Goal: Entertainment & Leisure: Consume media (video, audio)

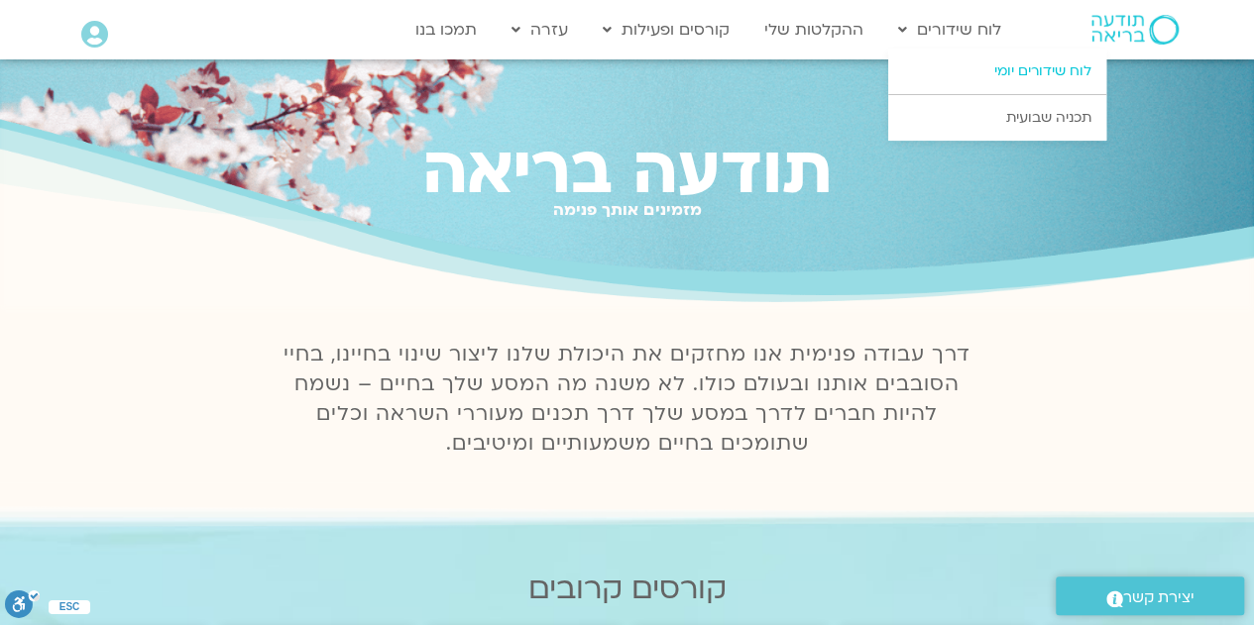
click at [1009, 68] on link "לוח שידורים יומי" at bounding box center [997, 72] width 218 height 46
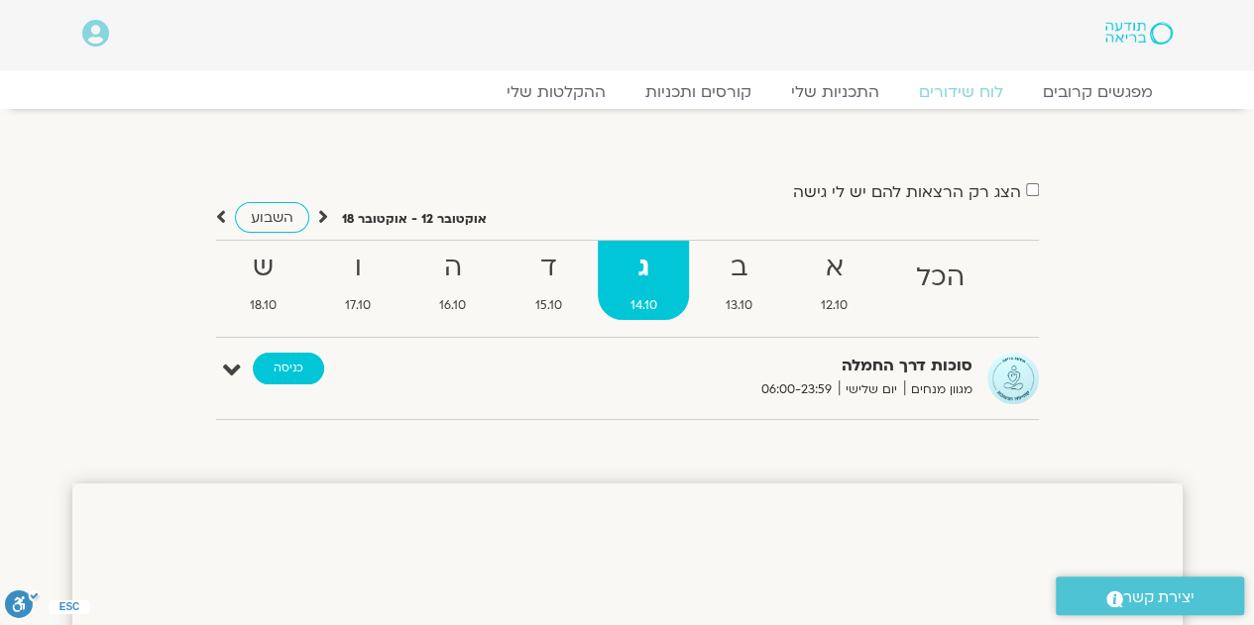
click at [274, 368] on link "כניסה" at bounding box center [288, 369] width 71 height 32
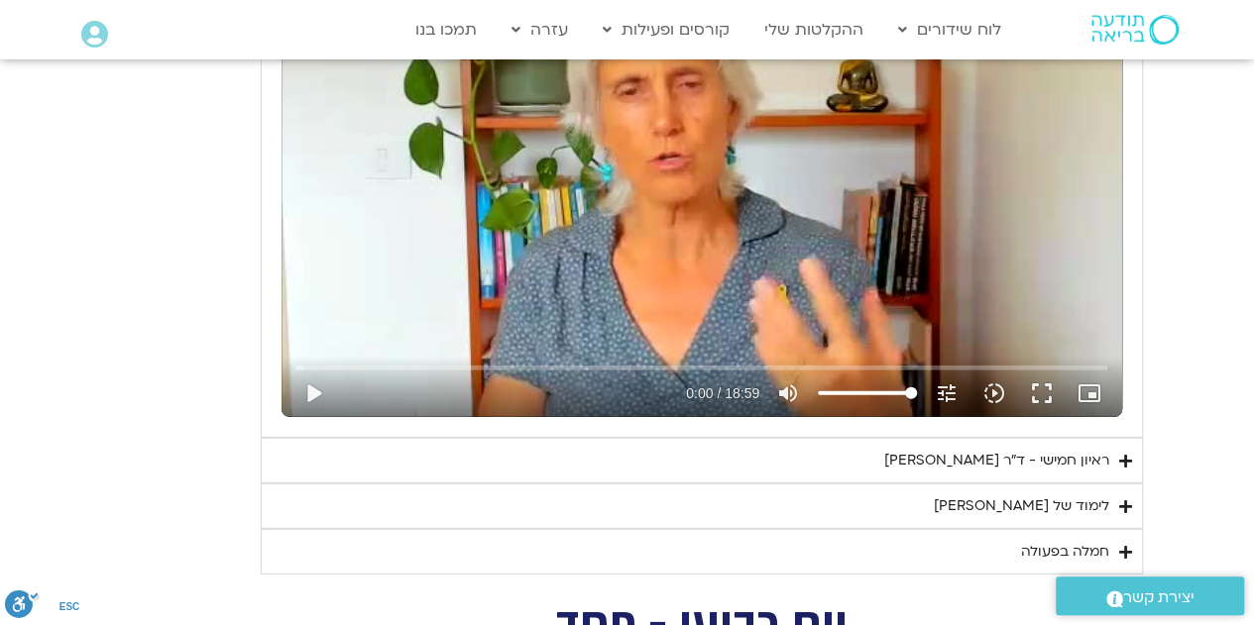
scroll to position [2723, 0]
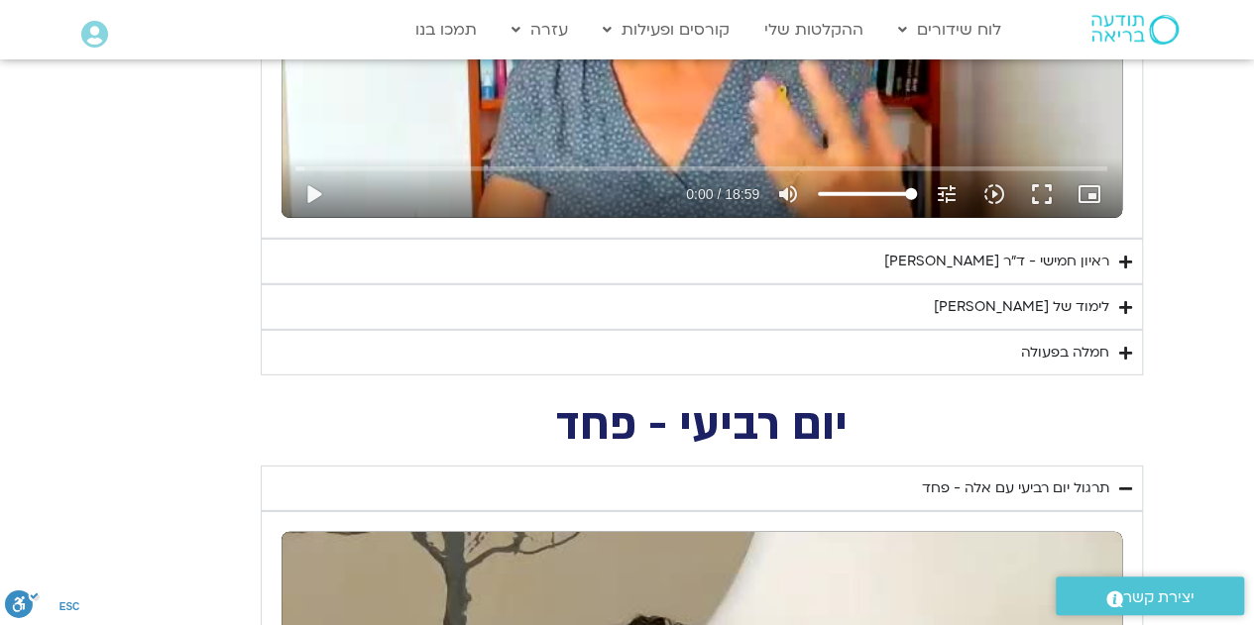
drag, startPoint x: 1263, startPoint y: 322, endPoint x: 1225, endPoint y: 156, distance: 170.7
drag, startPoint x: 1263, startPoint y: 352, endPoint x: 1200, endPoint y: 562, distance: 219.2
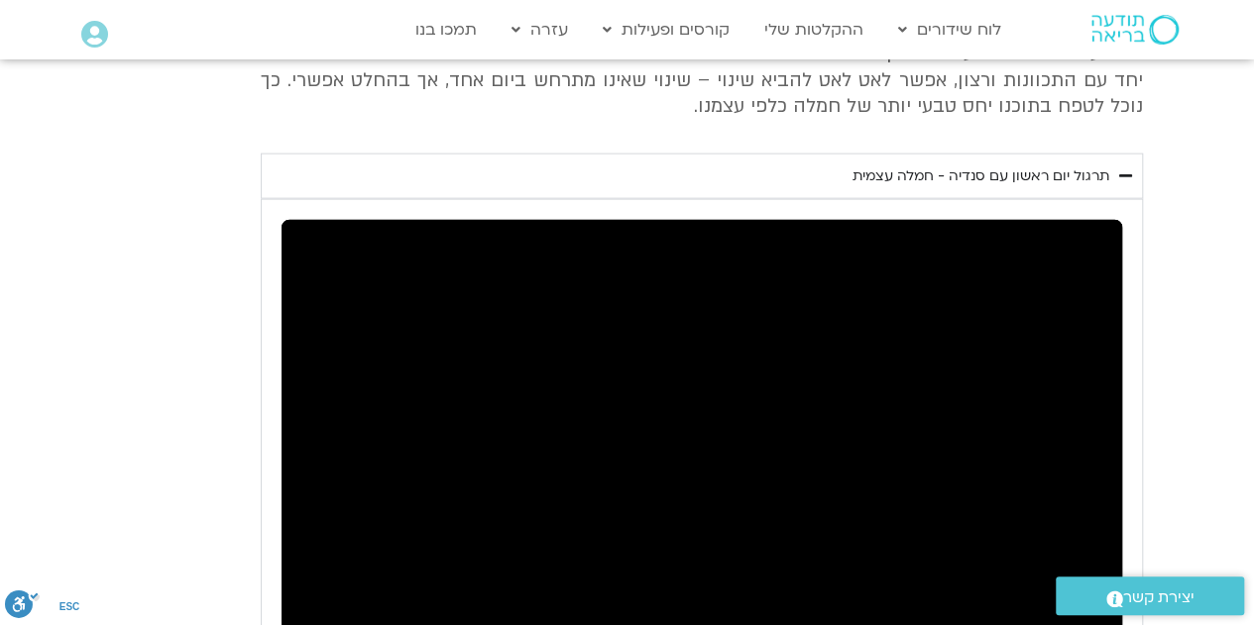
scroll to position [5953, 0]
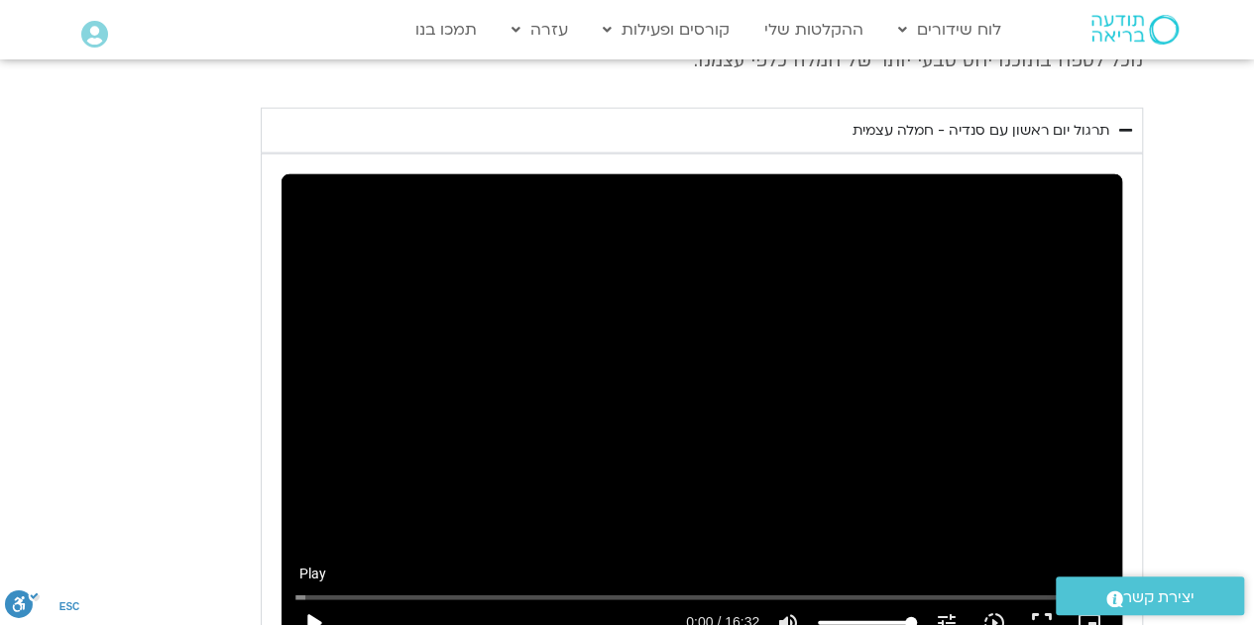
click at [311, 600] on button "play_arrow" at bounding box center [313, 624] width 48 height 48
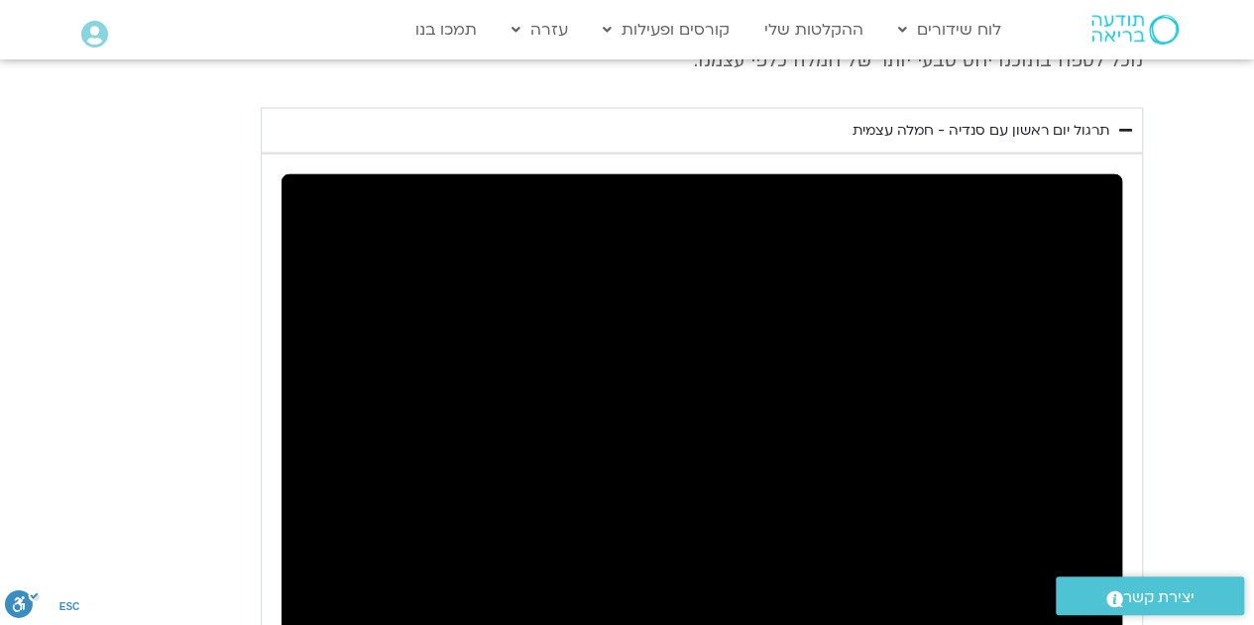
drag, startPoint x: 1261, startPoint y: 580, endPoint x: 100, endPoint y: 473, distance: 1165.6
click at [100, 473] on section "יום ראשון - חמלה עצמית השבוע שלנו מתחיל מהבסיס, תרגול של חמלה עצמית – נוכחת וקש…" at bounding box center [627, 310] width 1254 height 988
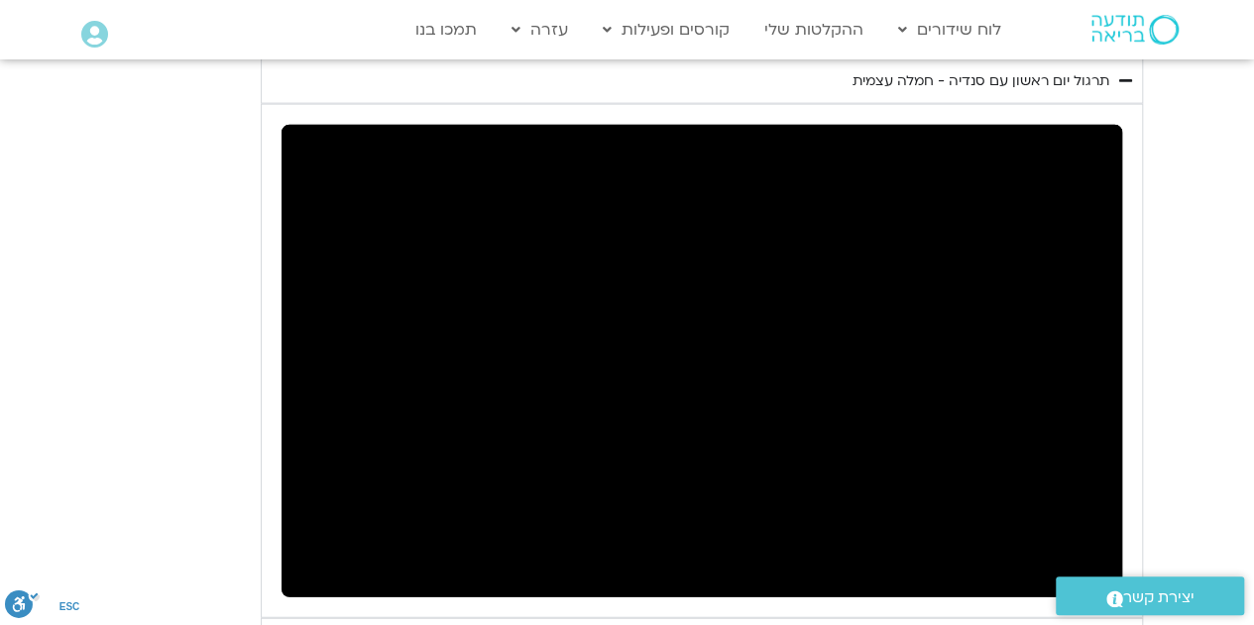
scroll to position [6012, 0]
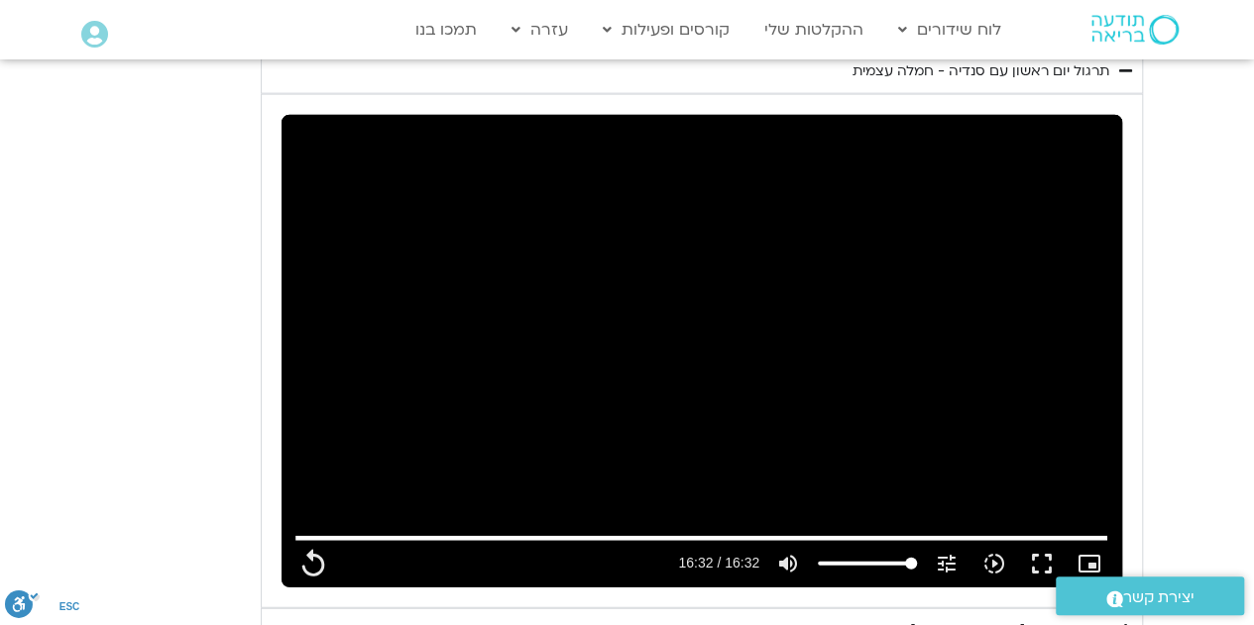
type input "992.52"
